Goal: Task Accomplishment & Management: Manage account settings

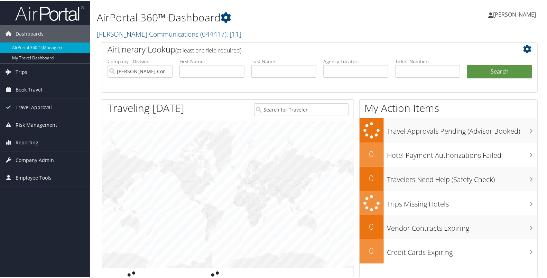
click at [40, 71] on link "Trips" at bounding box center [45, 71] width 90 height 17
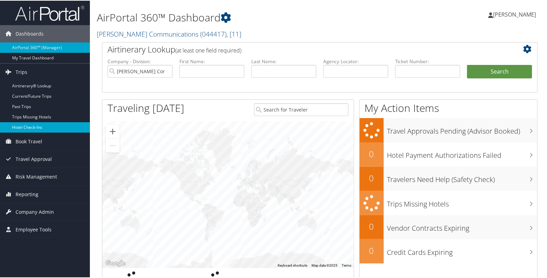
click at [39, 124] on link "Hotel Check-ins" at bounding box center [45, 127] width 90 height 10
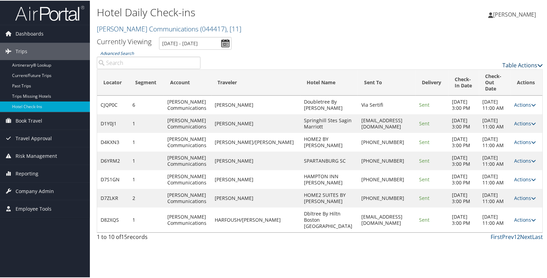
click at [517, 63] on link "Table Actions" at bounding box center [523, 65] width 40 height 8
click at [484, 98] on link "Page Length" at bounding box center [494, 99] width 91 height 12
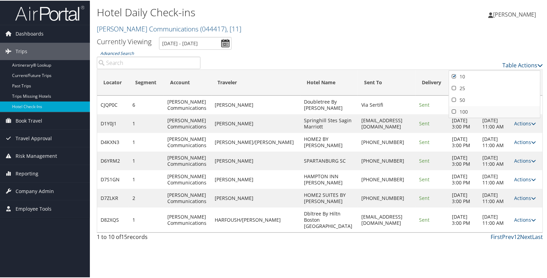
click at [476, 108] on link "100" at bounding box center [494, 112] width 91 height 12
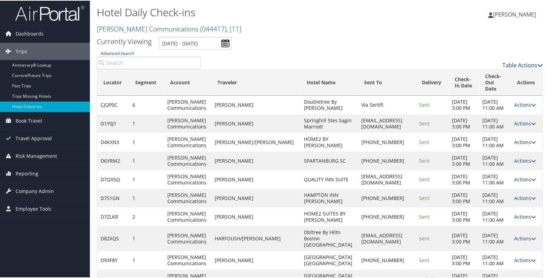
scroll to position [77, 0]
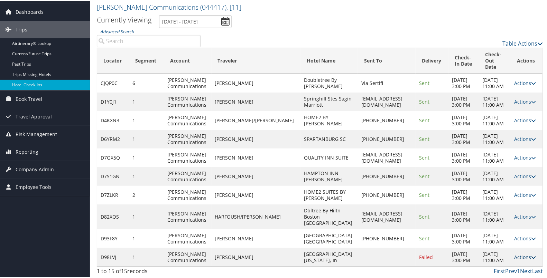
click at [521, 256] on link "Actions" at bounding box center [526, 257] width 22 height 7
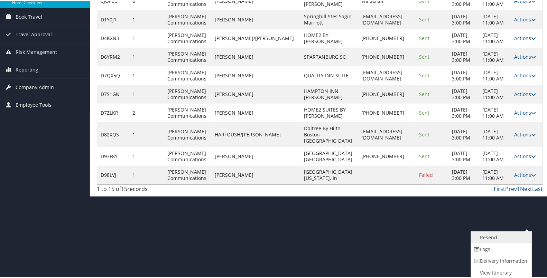
click at [505, 242] on link "Resend" at bounding box center [500, 237] width 59 height 12
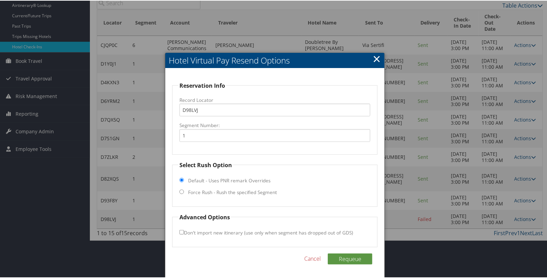
click at [259, 189] on label "Force Rush - Rush the specified Segment" at bounding box center [232, 192] width 89 height 7
click at [184, 189] on input "Force Rush - Rush the specified Segment" at bounding box center [182, 191] width 4 height 4
radio input "true"
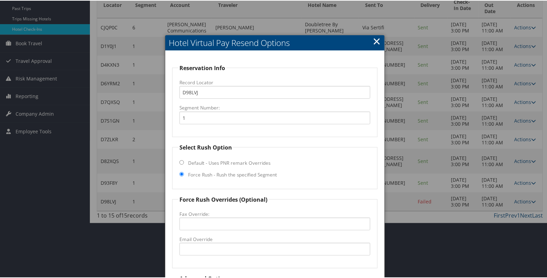
scroll to position [138, 0]
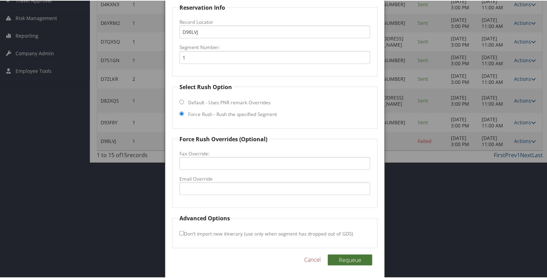
click at [349, 261] on button "Requeue" at bounding box center [350, 259] width 45 height 11
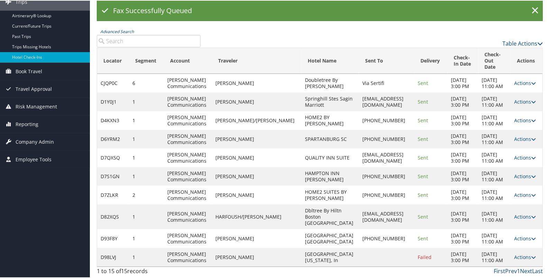
scroll to position [0, 0]
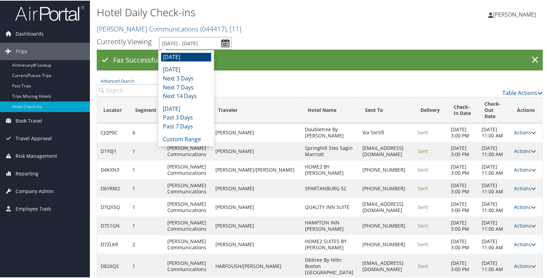
click at [222, 44] on input "9/3/2025 - 9/3/2025" at bounding box center [195, 42] width 73 height 13
click at [201, 53] on li "Tomorrow" at bounding box center [186, 56] width 50 height 9
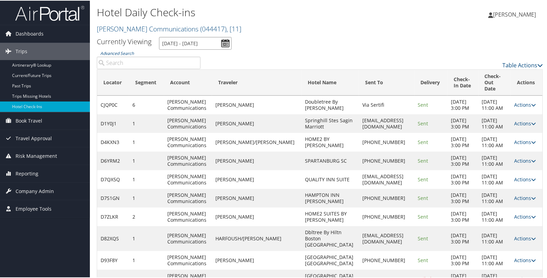
click at [228, 43] on input "9/3/2025 - 9/3/2025" at bounding box center [195, 42] width 73 height 13
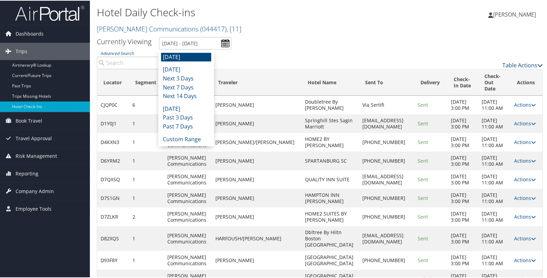
click at [199, 55] on li "Tomorrow" at bounding box center [186, 56] width 50 height 9
type input "9/3/2025 - 9/3/2025"
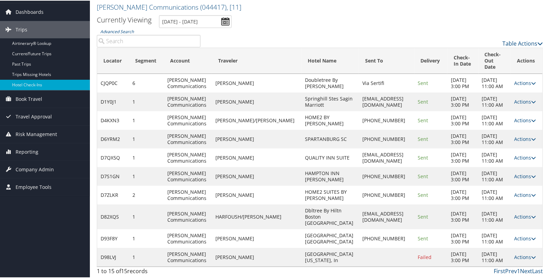
scroll to position [77, 0]
click at [521, 254] on link "Actions" at bounding box center [525, 257] width 22 height 7
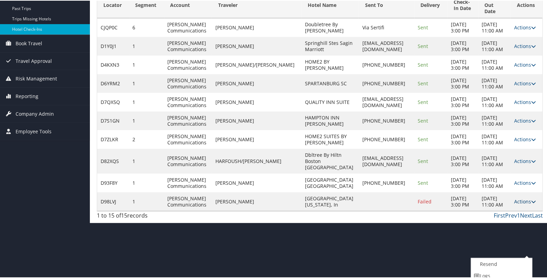
scroll to position [104, 0]
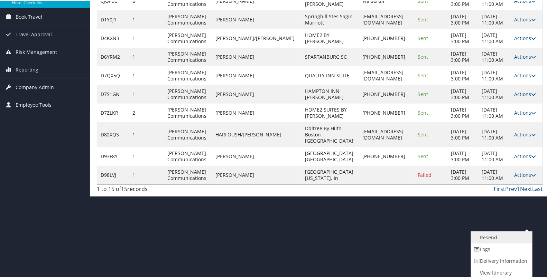
click at [500, 235] on link "Resend" at bounding box center [500, 237] width 59 height 12
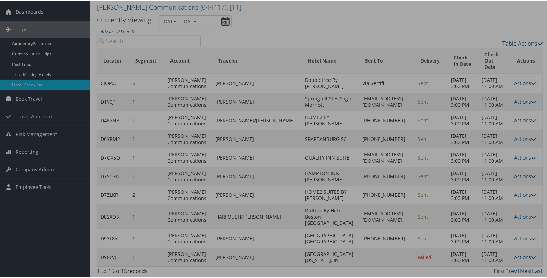
scroll to position [77, 0]
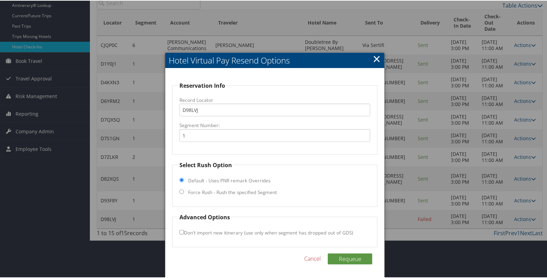
click at [254, 189] on label "Force Rush - Rush the specified Segment" at bounding box center [232, 192] width 89 height 7
click at [184, 189] on input "Force Rush - Rush the specified Segment" at bounding box center [182, 191] width 4 height 4
radio input "true"
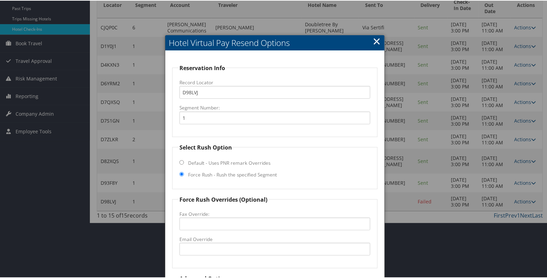
scroll to position [138, 0]
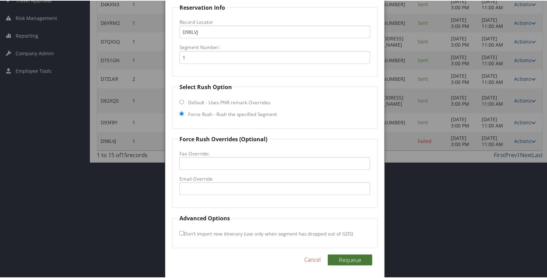
click at [346, 255] on button "Requeue" at bounding box center [350, 259] width 45 height 11
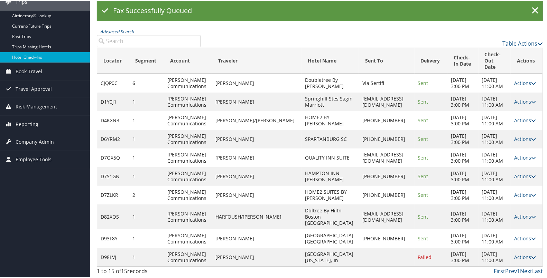
scroll to position [0, 0]
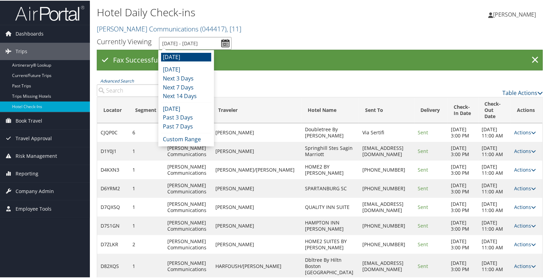
click at [227, 42] on input "9/3/2025 - 9/3/2025" at bounding box center [195, 42] width 73 height 13
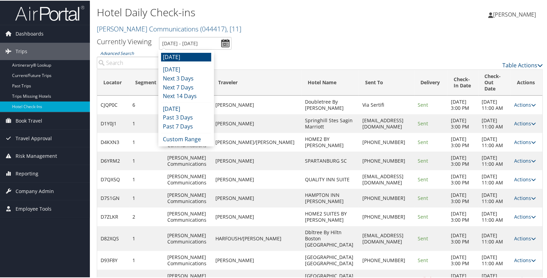
click at [193, 57] on li "Tomorrow" at bounding box center [186, 56] width 50 height 9
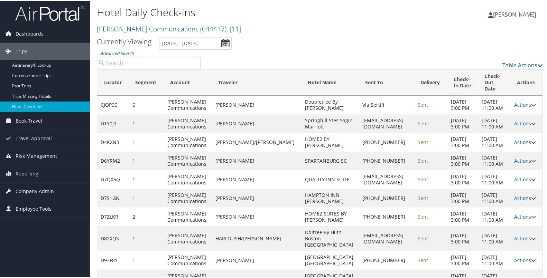
scroll to position [77, 0]
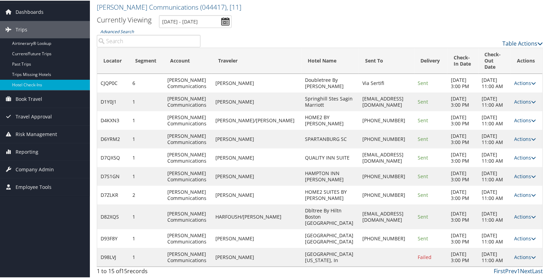
click at [392, 185] on td "+1 (904) 650-4329" at bounding box center [386, 194] width 55 height 19
drag, startPoint x: 268, startPoint y: 254, endPoint x: 221, endPoint y: 262, distance: 47.3
click at [221, 262] on td "VICTOR GONZALEZ" at bounding box center [257, 257] width 90 height 19
copy td "VICTOR GONZALEZ"
drag, startPoint x: 318, startPoint y: 257, endPoint x: 278, endPoint y: 254, distance: 39.3
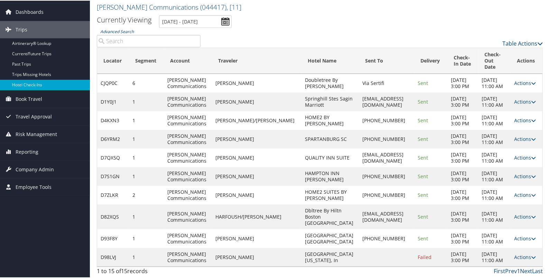
click at [302, 254] on td "Hmptn Inn & Stes Michigan City, In" at bounding box center [330, 257] width 57 height 19
copy td "Hmptn Inn & Stes Michigan City, In"
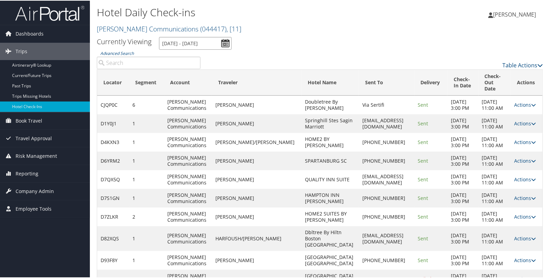
click at [228, 40] on input "9/3/2025 - 9/3/2025" at bounding box center [195, 42] width 73 height 13
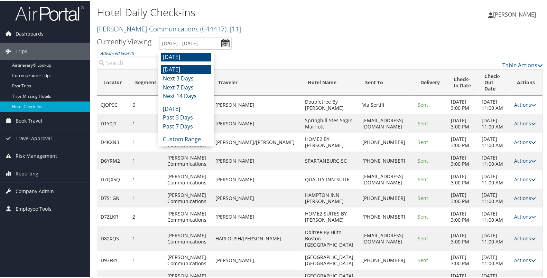
click at [192, 68] on li "Today" at bounding box center [186, 69] width 50 height 9
type input "9/2/2025 - 9/2/2025"
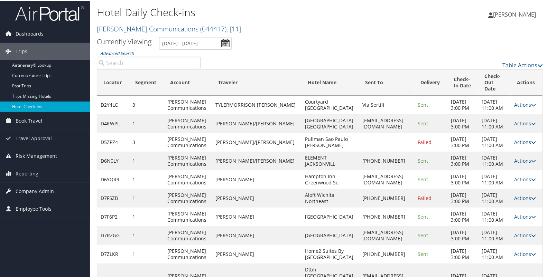
click at [516, 145] on link "Actions" at bounding box center [525, 141] width 22 height 7
click at [503, 166] on link "Resend" at bounding box center [502, 168] width 59 height 12
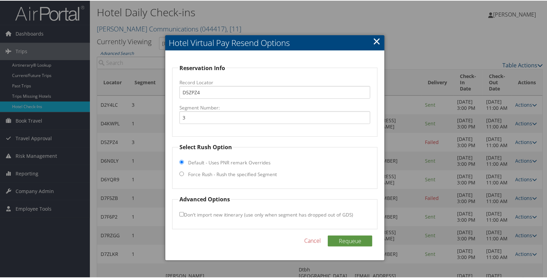
click at [254, 174] on label "Force Rush - Rush the specified Segment" at bounding box center [232, 174] width 89 height 7
click at [184, 174] on input "Force Rush - Rush the specified Segment" at bounding box center [182, 173] width 4 height 4
radio input "true"
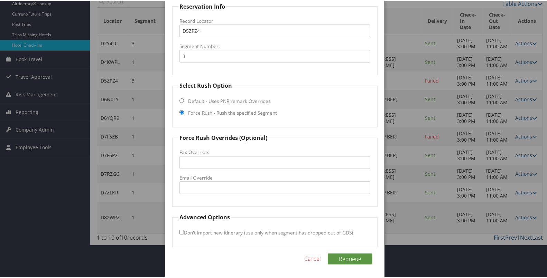
scroll to position [71, 0]
click at [338, 253] on button "Requeue" at bounding box center [350, 258] width 45 height 11
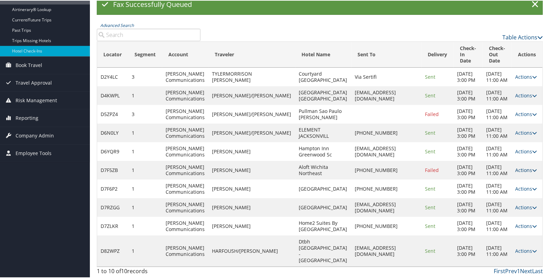
click at [517, 173] on link "Actions" at bounding box center [526, 169] width 22 height 7
click at [502, 208] on link "Resend" at bounding box center [500, 214] width 59 height 12
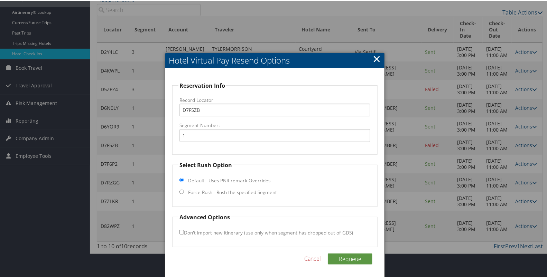
click at [257, 189] on label "Force Rush - Rush the specified Segment" at bounding box center [232, 192] width 89 height 7
click at [184, 189] on input "Force Rush - Rush the specified Segment" at bounding box center [182, 191] width 4 height 4
radio input "true"
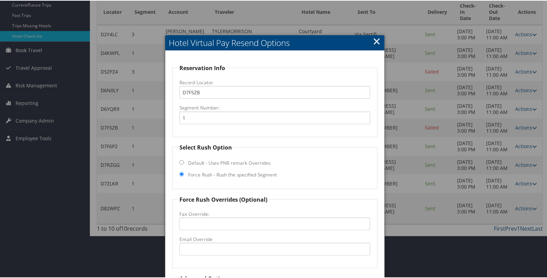
scroll to position [131, 0]
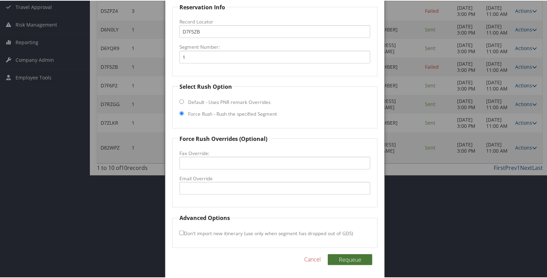
click at [341, 258] on button "Requeue" at bounding box center [350, 259] width 45 height 11
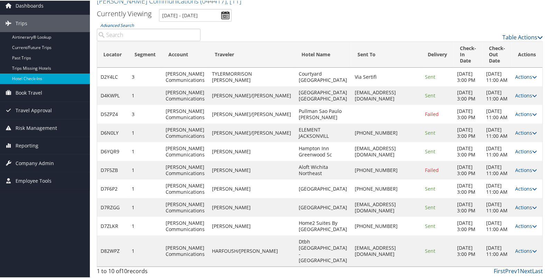
scroll to position [0, 0]
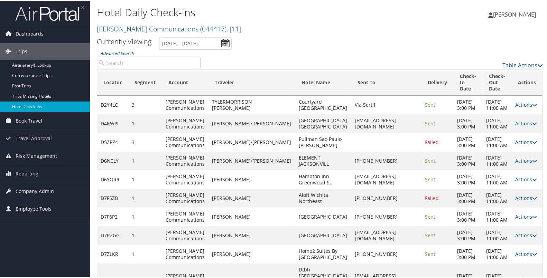
click at [509, 62] on link "Table Actions" at bounding box center [523, 65] width 40 height 8
click at [474, 101] on link "Page Length" at bounding box center [494, 99] width 91 height 12
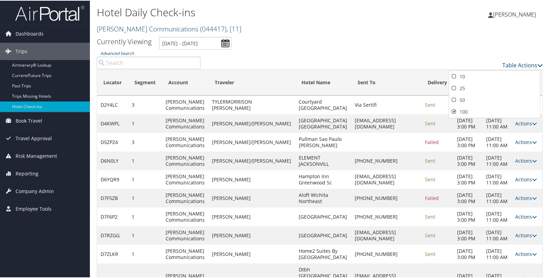
click at [411, 53] on div at bounding box center [275, 139] width 550 height 278
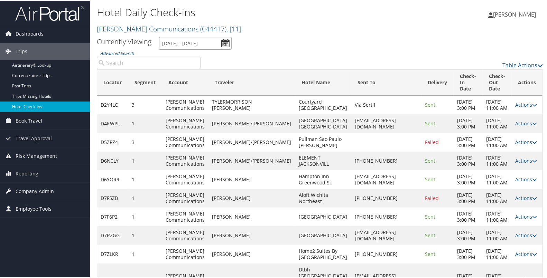
click at [226, 45] on input "9/2/2025 - 9/2/2025" at bounding box center [195, 42] width 73 height 13
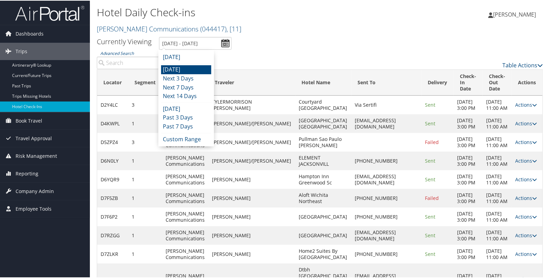
click at [199, 66] on li "Today" at bounding box center [186, 69] width 50 height 9
type input "9/2/2025 - 9/2/2025"
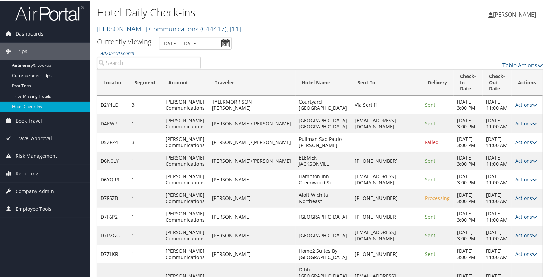
scroll to position [77, 0]
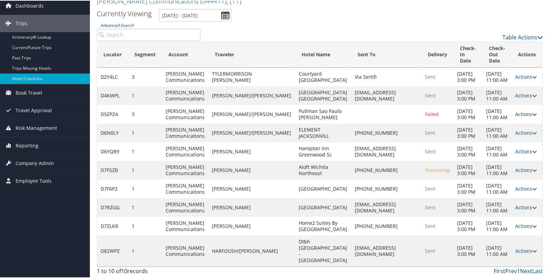
click at [515, 110] on link "Actions" at bounding box center [526, 113] width 22 height 7
click at [494, 134] on link "Resend" at bounding box center [500, 140] width 59 height 12
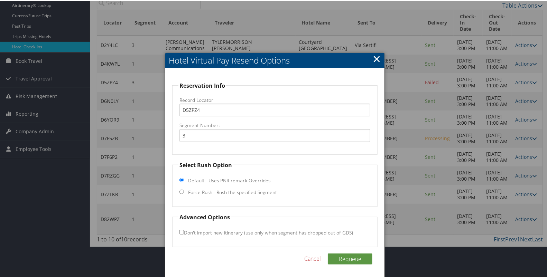
click at [249, 189] on label "Force Rush - Rush the specified Segment" at bounding box center [232, 192] width 89 height 7
click at [184, 189] on input "Force Rush - Rush the specified Segment" at bounding box center [182, 191] width 4 height 4
radio input "true"
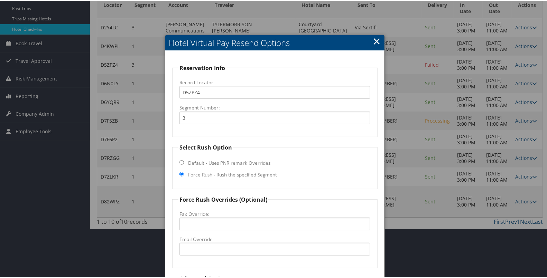
scroll to position [138, 0]
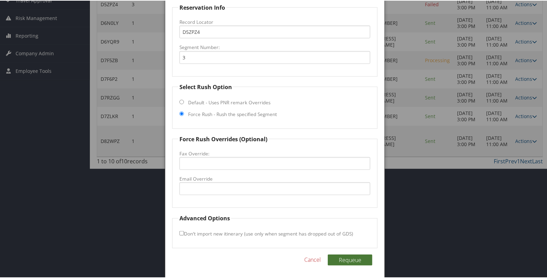
click at [340, 257] on button "Requeue" at bounding box center [350, 259] width 45 height 11
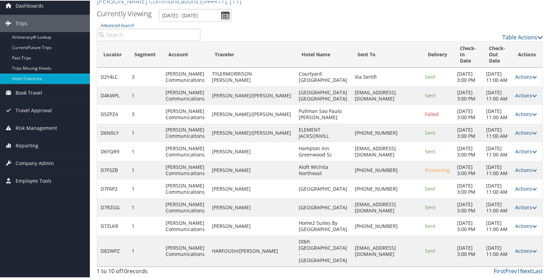
scroll to position [0, 0]
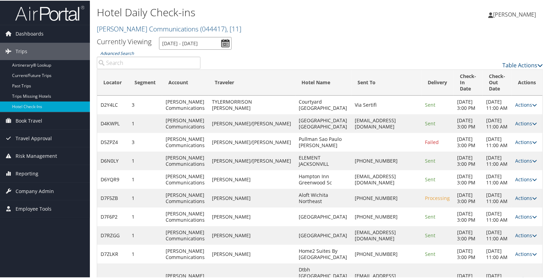
click at [229, 38] on input "9/2/2025 - 9/2/2025" at bounding box center [195, 42] width 73 height 13
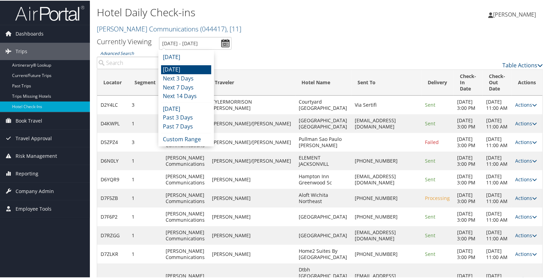
click at [184, 72] on li "Today" at bounding box center [186, 69] width 50 height 9
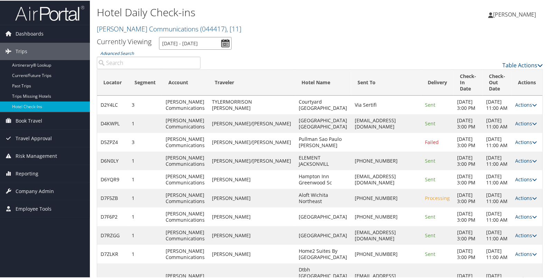
click at [223, 44] on input "9/2/2025 - 9/2/2025" at bounding box center [195, 42] width 73 height 13
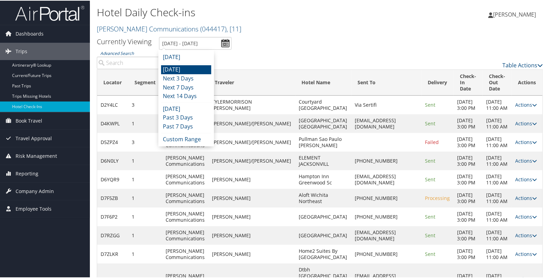
click at [189, 67] on li "Today" at bounding box center [186, 69] width 50 height 9
type input "9/2/2025 - 9/2/2025"
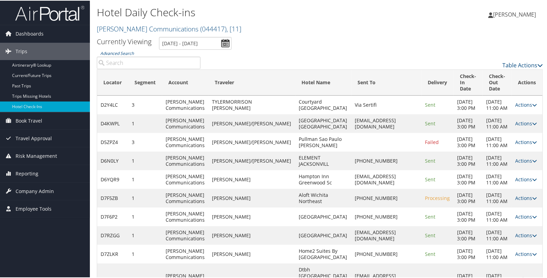
click at [325, 48] on ul "Currently Viewing 9/2/2025 - 9/2/2025" at bounding box center [316, 42] width 454 height 13
drag, startPoint x: 254, startPoint y: 160, endPoint x: 220, endPoint y: 164, distance: 34.1
click at [220, 151] on td "MARTIN/KAO" at bounding box center [252, 141] width 87 height 19
copy td "MARTIN/KAO"
drag, startPoint x: 300, startPoint y: 166, endPoint x: 280, endPoint y: 154, distance: 23.0
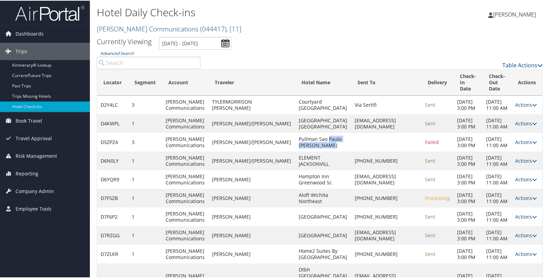
click at [296, 151] on td "Pullman Sao Paulo Vila Olimpia" at bounding box center [324, 141] width 56 height 19
drag, startPoint x: 280, startPoint y: 154, endPoint x: 304, endPoint y: 165, distance: 26.8
click at [304, 151] on td "Pullman Sao Paulo Vila Olimpia" at bounding box center [324, 141] width 56 height 19
drag, startPoint x: 301, startPoint y: 164, endPoint x: 279, endPoint y: 153, distance: 24.1
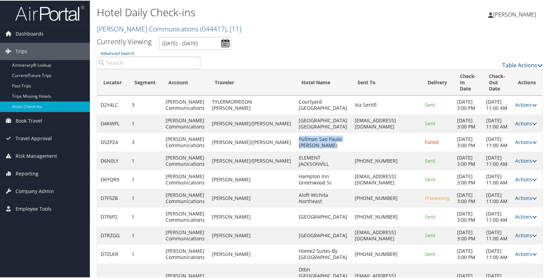
click at [296, 151] on td "Pullman Sao Paulo Vila Olimpia" at bounding box center [324, 141] width 56 height 19
copy td "Pullman Sao Paulo Vila Olimpia"
drag, startPoint x: 268, startPoint y: 235, endPoint x: 221, endPoint y: 236, distance: 47.4
click at [221, 207] on td "DAWID STRYDOM" at bounding box center [252, 198] width 87 height 19
copy td "DAWID STRYDOM"
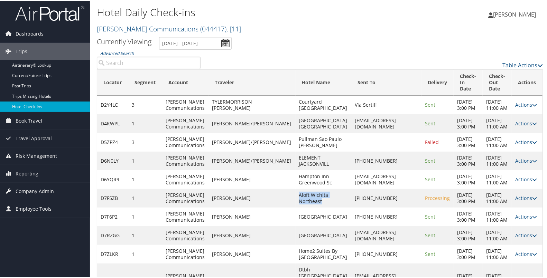
drag, startPoint x: 310, startPoint y: 235, endPoint x: 278, endPoint y: 230, distance: 31.8
click at [296, 207] on td "Aloft Wichita Northeast" at bounding box center [324, 198] width 56 height 19
copy td "Aloft Wichita Northeast"
